Goal: Transaction & Acquisition: Book appointment/travel/reservation

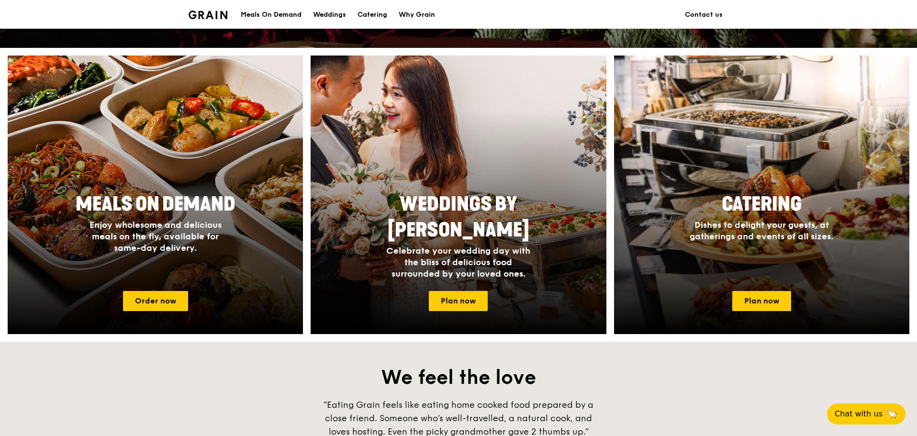
scroll to position [383, 0]
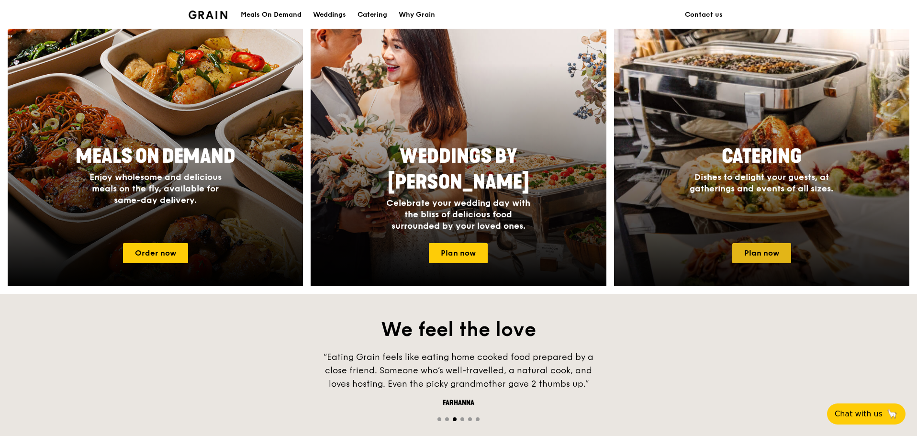
click at [757, 253] on link "Plan now" at bounding box center [761, 253] width 59 height 20
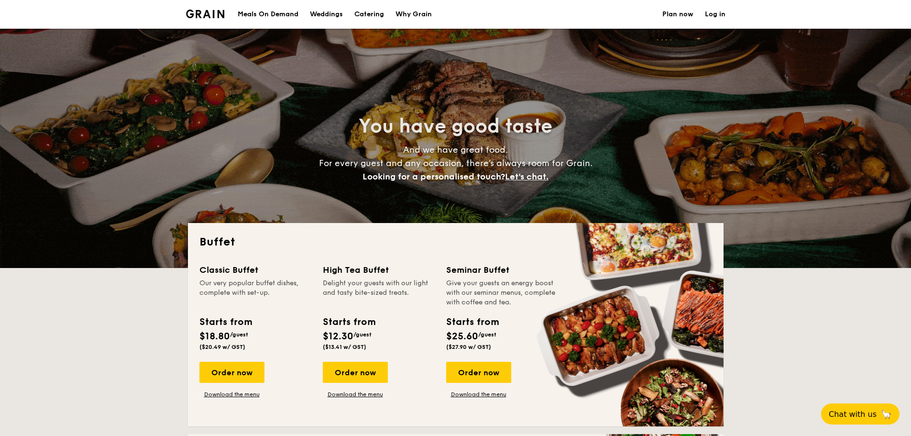
select select
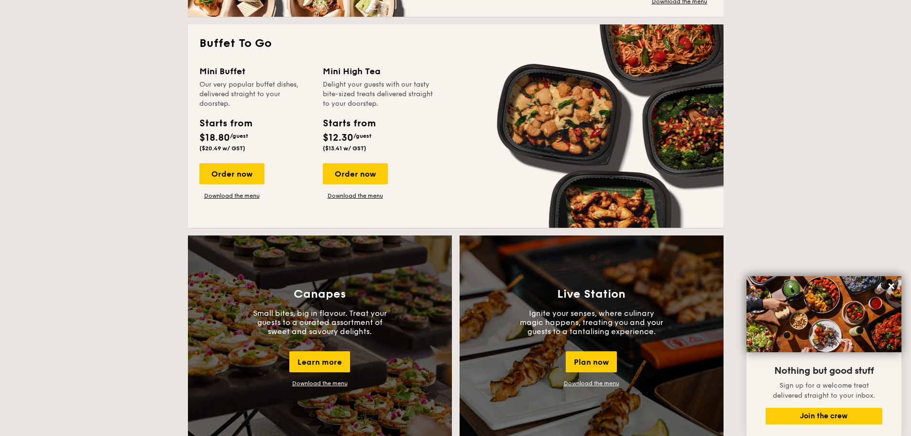
scroll to position [670, 0]
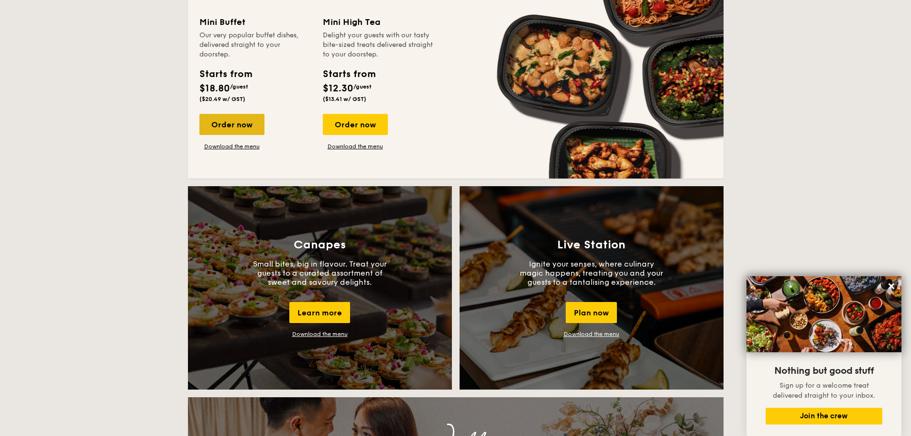
drag, startPoint x: 319, startPoint y: 313, endPoint x: 232, endPoint y: 120, distance: 211.6
click at [232, 120] on div "Order now" at bounding box center [232, 124] width 65 height 21
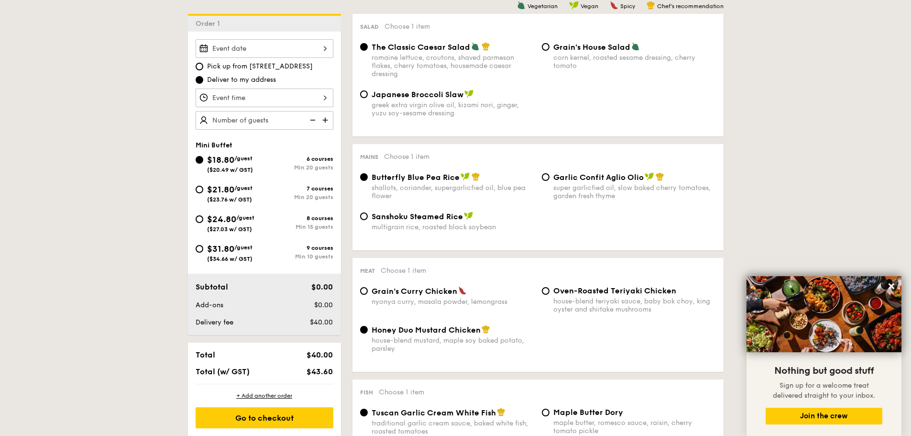
scroll to position [239, 0]
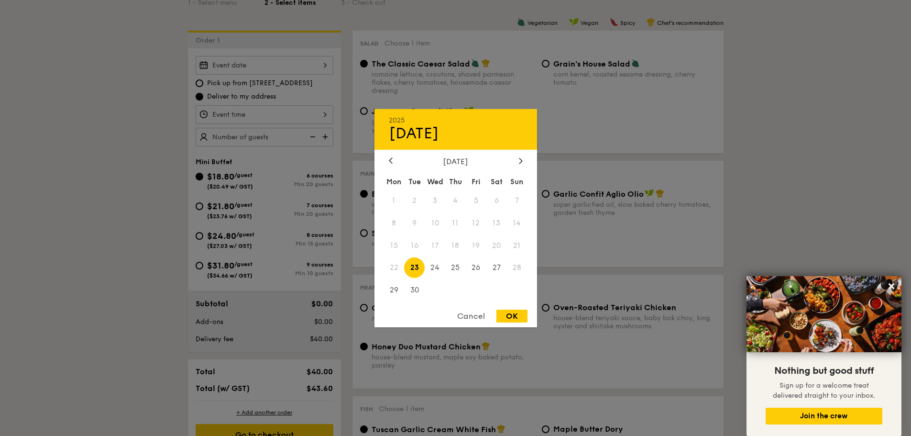
click at [323, 67] on div "2025 Sep 23 September 2025 Mon Tue Wed Thu Fri Sat Sun 1 2 3 4 5 6 7 8 9 10 11 …" at bounding box center [265, 65] width 138 height 19
click at [523, 164] on div at bounding box center [521, 160] width 9 height 9
click at [494, 199] on span "4" at bounding box center [497, 200] width 21 height 21
click at [511, 317] on div "OK" at bounding box center [512, 316] width 31 height 13
type input "Oct 04, 2025"
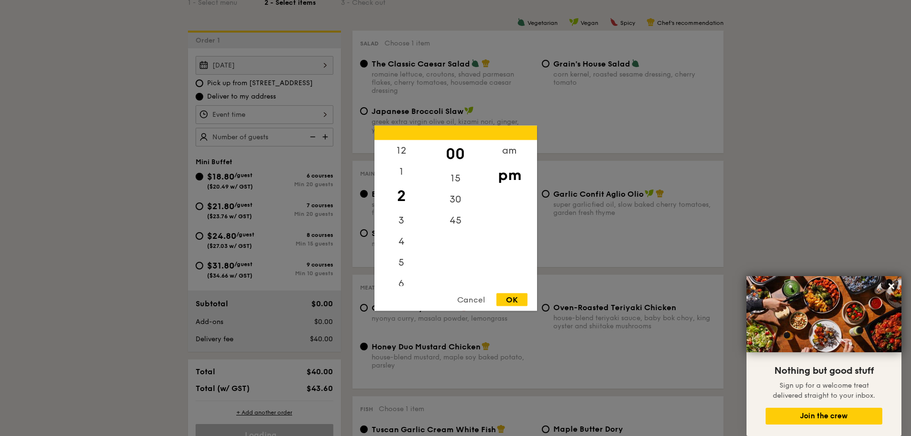
click at [328, 117] on div "12 1 2 3 4 5 6 7 8 9 10 11 00 15 30 45 am pm Cancel OK" at bounding box center [265, 114] width 138 height 19
click at [401, 153] on div "12" at bounding box center [402, 154] width 54 height 28
click at [453, 226] on div "45" at bounding box center [456, 224] width 54 height 28
click at [514, 297] on div "OK" at bounding box center [512, 299] width 31 height 13
type input "12:45PM"
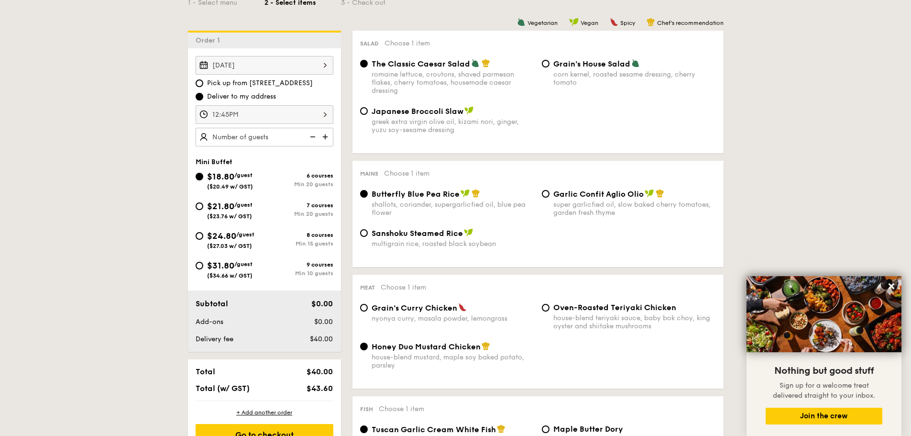
click at [323, 139] on img at bounding box center [326, 137] width 14 height 18
type input "20 guests"
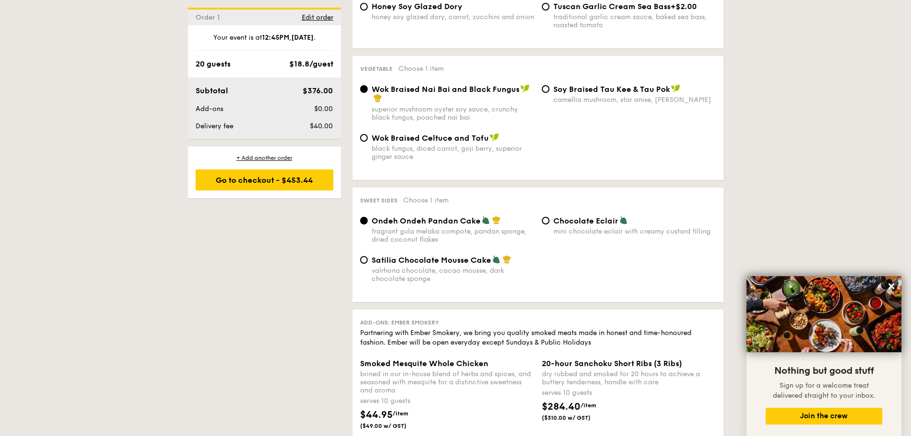
scroll to position [718, 0]
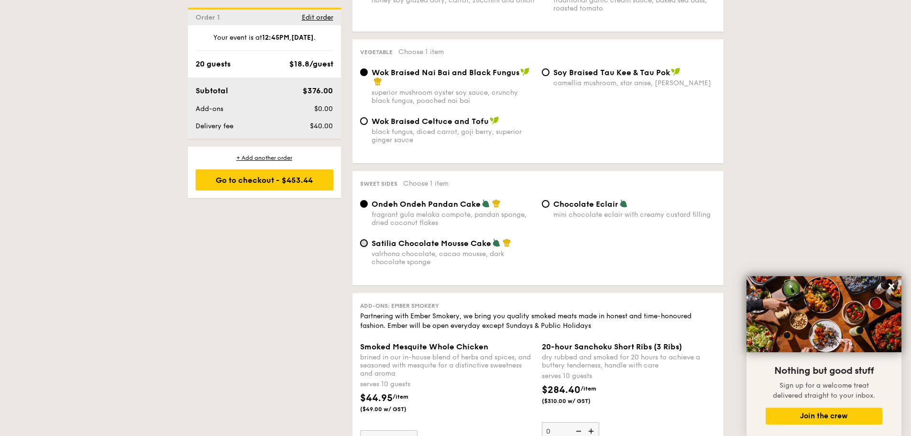
click at [365, 244] on input "Satilia Chocolate Mousse Cake valrhona chocolate, cacao mousse, dark chocolate …" at bounding box center [364, 243] width 8 height 8
radio input "true"
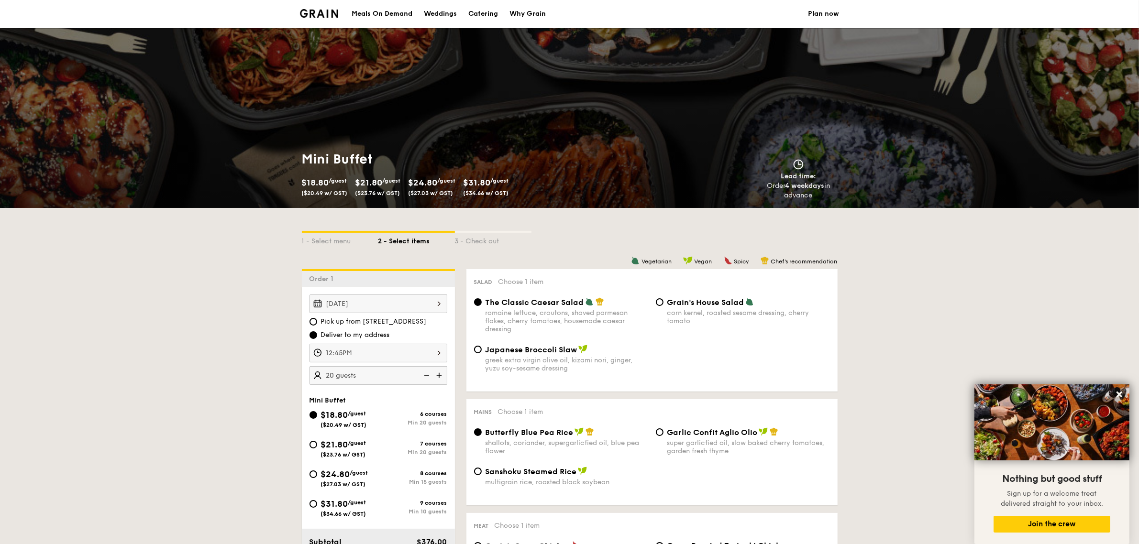
scroll to position [0, 0]
click at [366, 12] on div "Meals On Demand" at bounding box center [382, 14] width 61 height 29
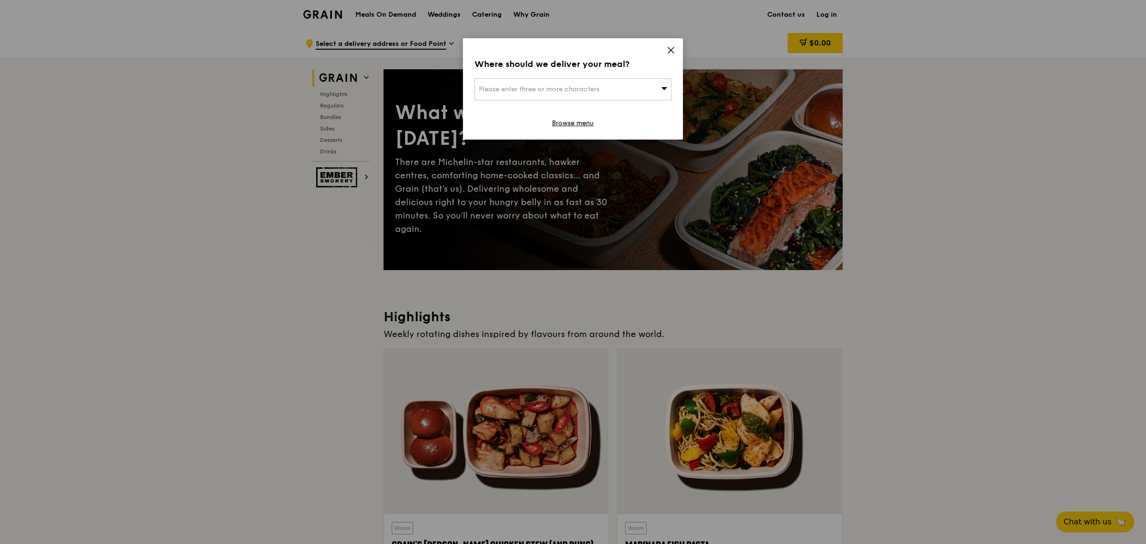
click at [667, 51] on icon at bounding box center [671, 50] width 9 height 9
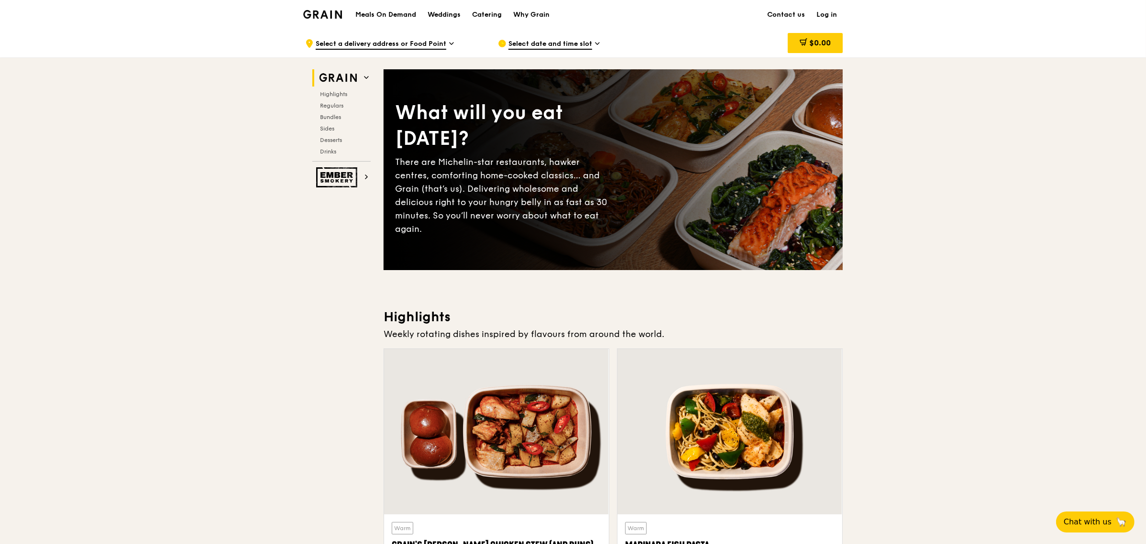
click at [404, 13] on h1 "Meals On Demand" at bounding box center [386, 15] width 61 height 10
click at [491, 15] on div "Catering" at bounding box center [487, 14] width 30 height 29
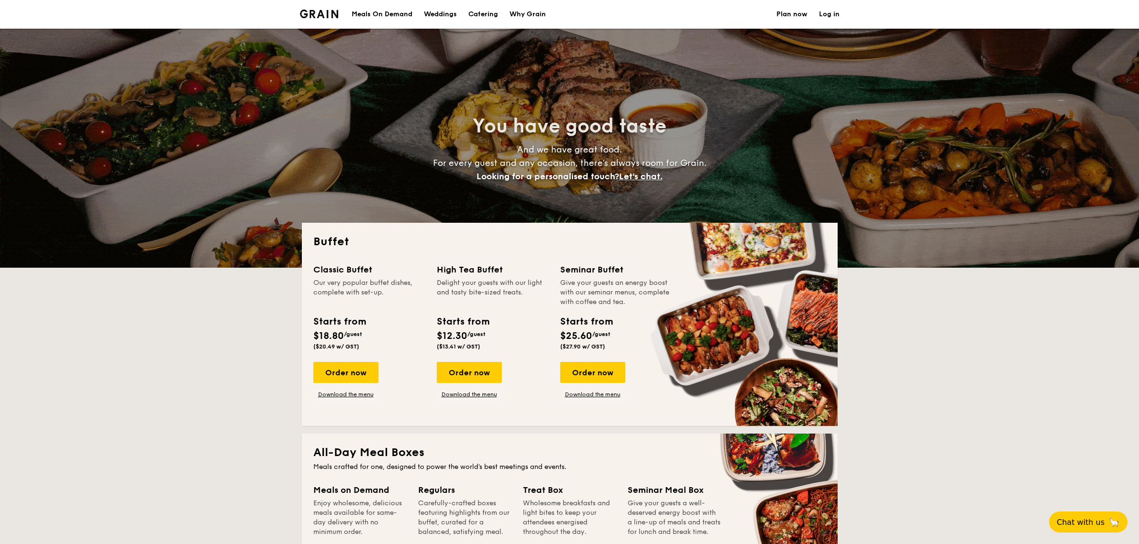
select select
click at [337, 373] on div "Order now" at bounding box center [345, 372] width 65 height 21
